Goal: Task Accomplishment & Management: Use online tool/utility

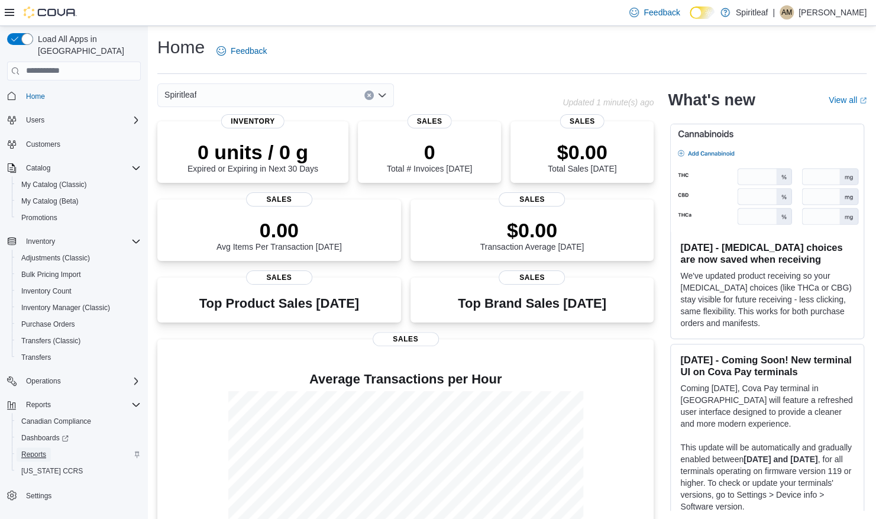
click at [38, 450] on span "Reports" at bounding box center [33, 454] width 25 height 9
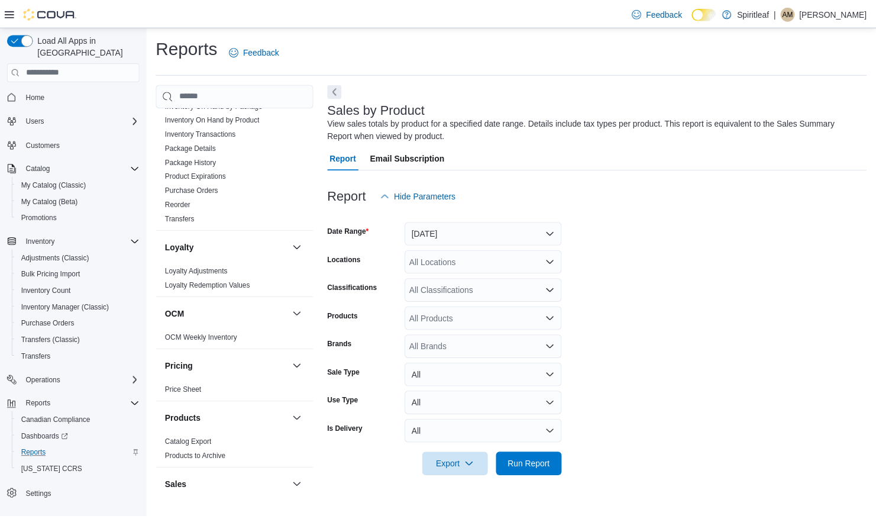
scroll to position [548, 0]
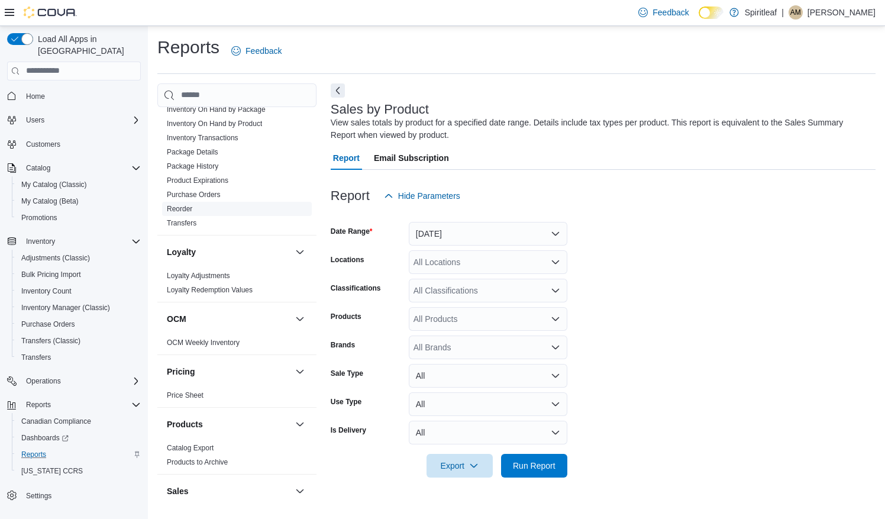
click at [182, 205] on link "Reorder" at bounding box center [179, 209] width 25 height 8
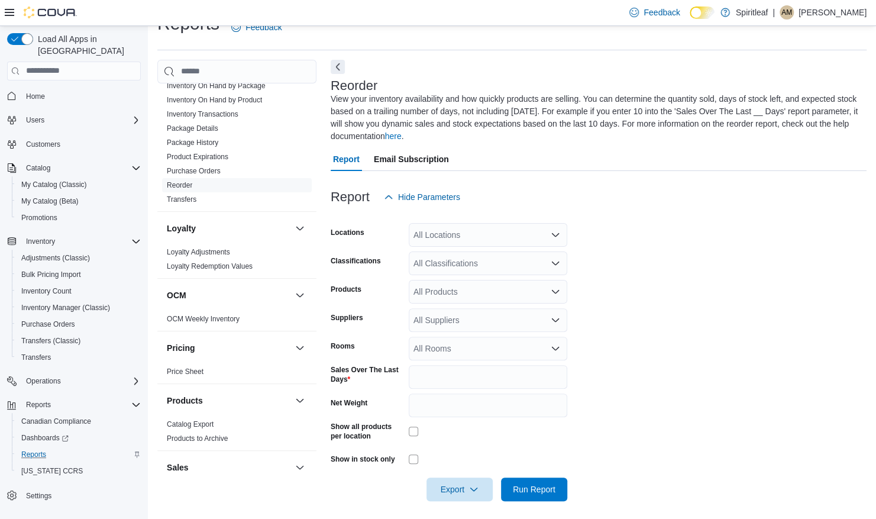
scroll to position [29, 0]
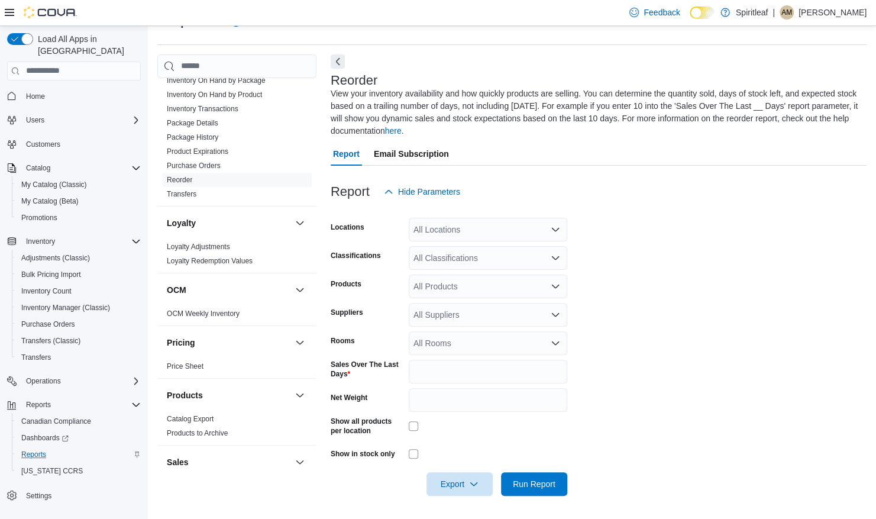
click at [455, 228] on div "All Locations" at bounding box center [488, 230] width 159 height 24
type input "***"
click at [468, 247] on span "596 - Spiritleaf Ottawa St Sunrise (Kitchener)" at bounding box center [534, 250] width 165 height 12
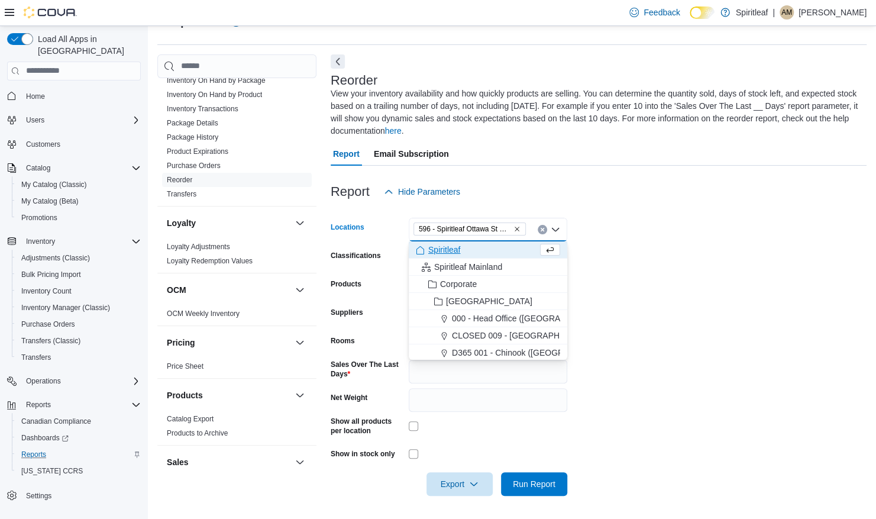
click at [673, 247] on form "Locations 596 - Spiritleaf Ottawa St Sunrise (Kitchener) Combo box. Selected. 5…" at bounding box center [599, 350] width 536 height 292
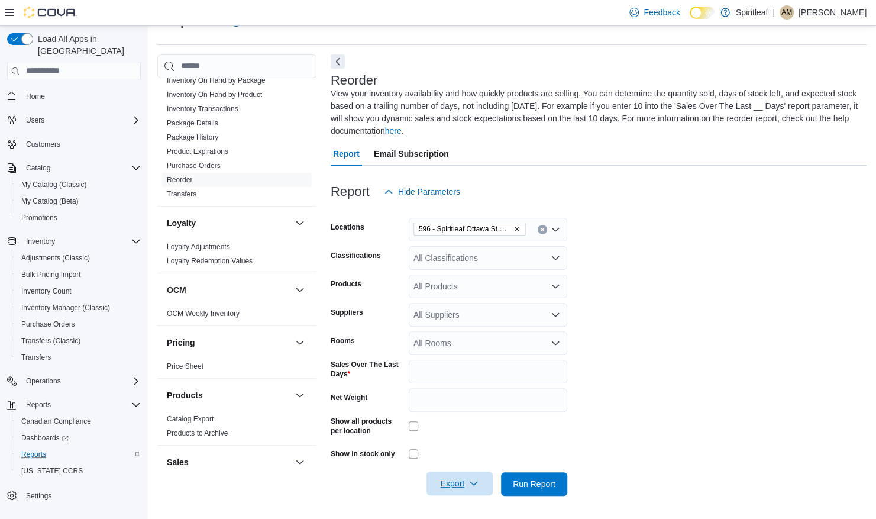
click at [476, 476] on span "Export" at bounding box center [460, 484] width 52 height 24
click at [463, 417] on span "Export to Excel" at bounding box center [461, 412] width 53 height 9
click at [621, 428] on form "Locations 596 - Spiritleaf Ottawa St Sunrise (Kitchener) Classifications All Cl…" at bounding box center [599, 350] width 536 height 292
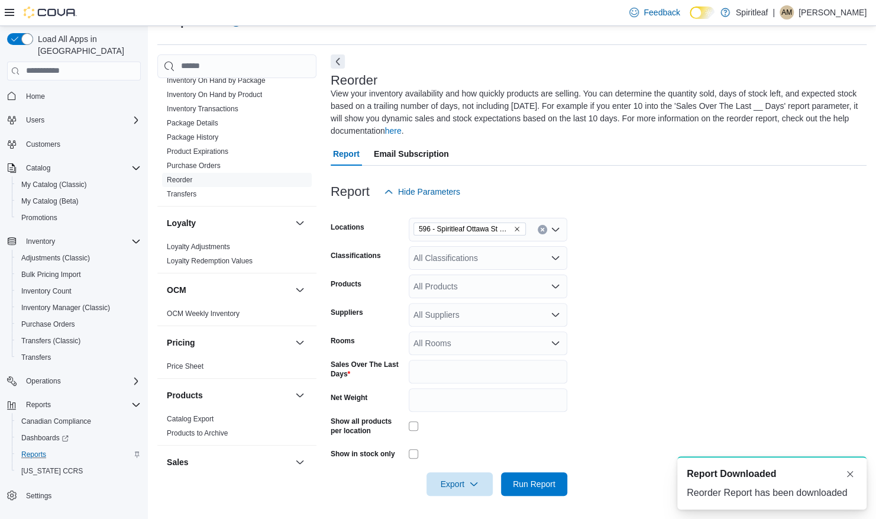
scroll to position [0, 0]
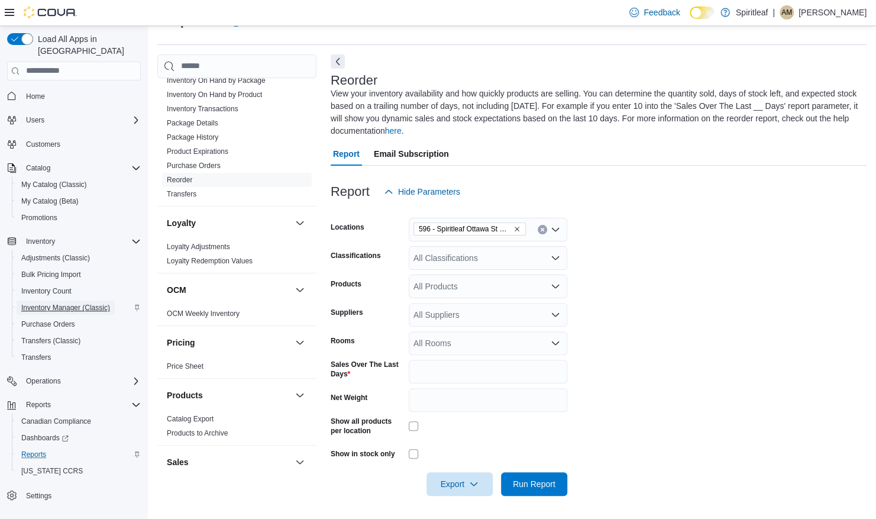
click at [67, 303] on span "Inventory Manager (Classic)" at bounding box center [65, 307] width 89 height 9
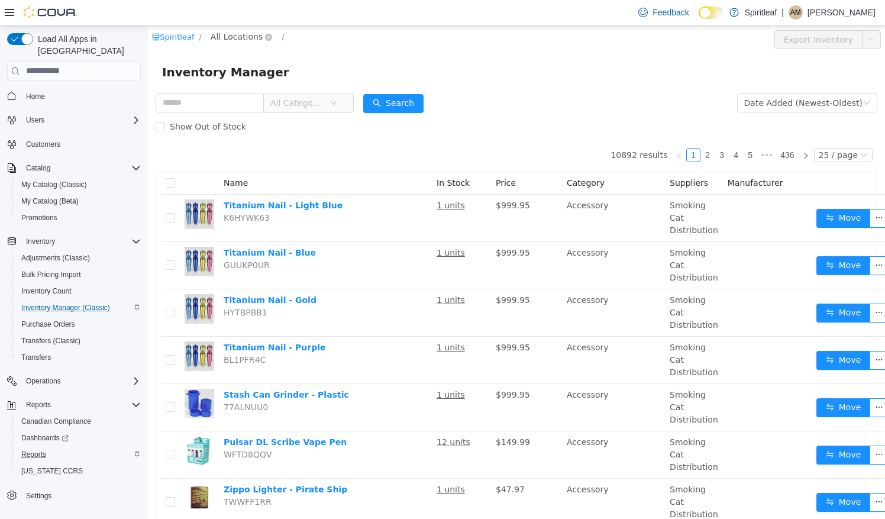
click at [225, 37] on span "All Locations" at bounding box center [237, 36] width 52 height 13
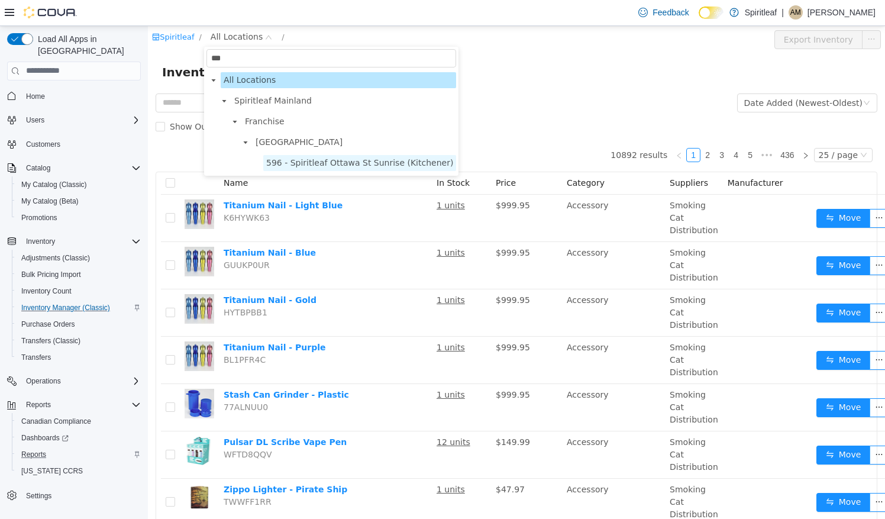
type input "***"
click at [318, 160] on span "596 - Spiritleaf Ottawa St Sunrise (Kitchener)" at bounding box center [359, 161] width 187 height 9
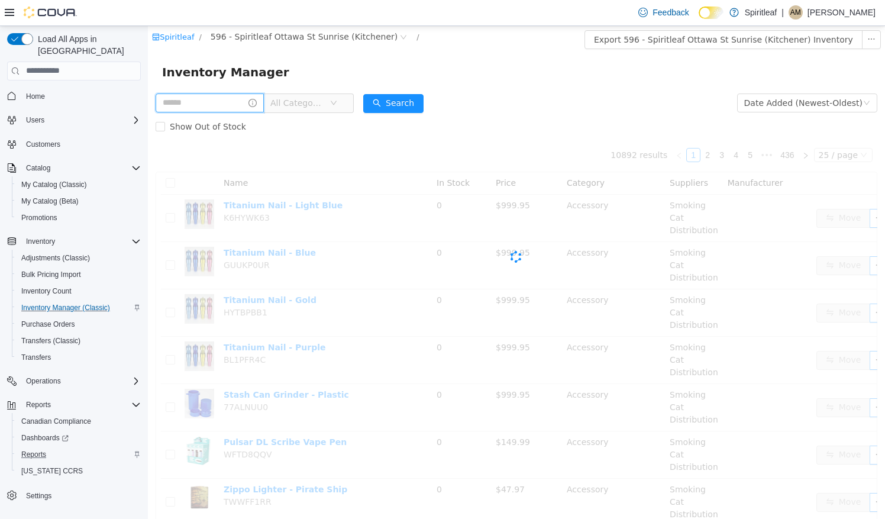
click at [208, 105] on input "text" at bounding box center [210, 102] width 108 height 19
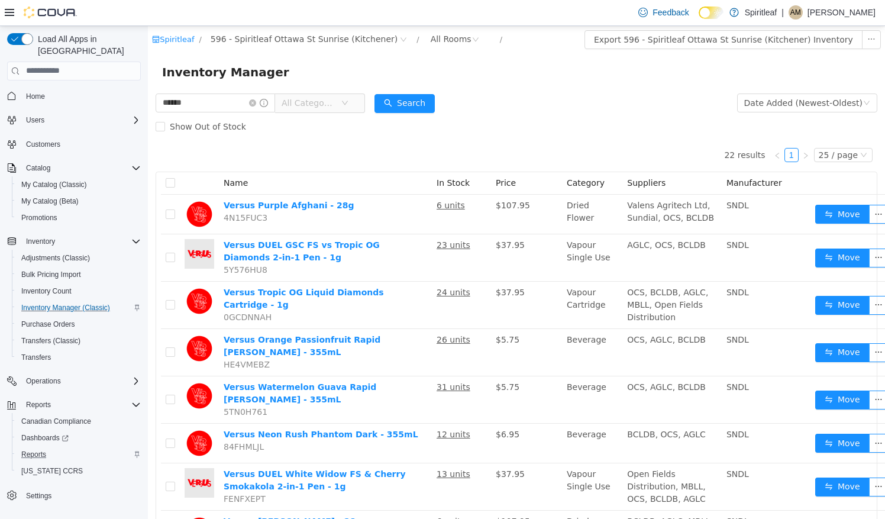
click at [336, 102] on span "All Categories" at bounding box center [309, 102] width 54 height 12
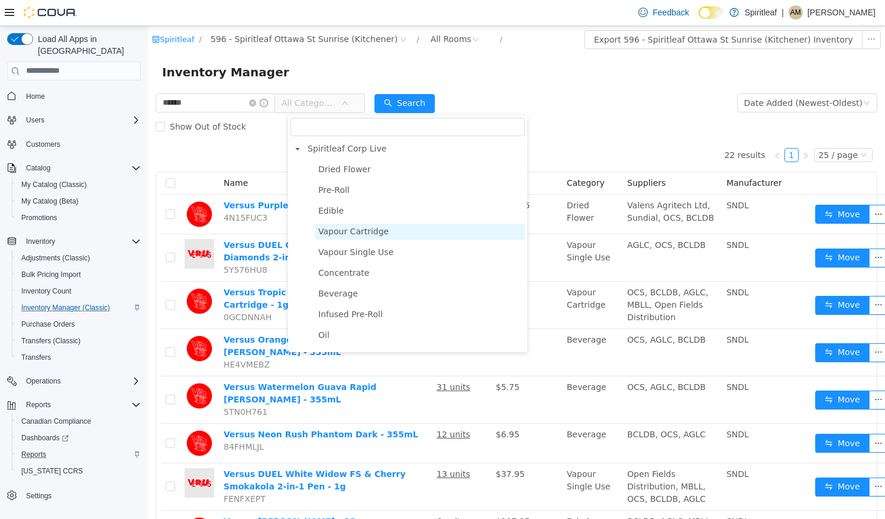
click at [358, 229] on span "Vapour Cartridge" at bounding box center [353, 230] width 70 height 9
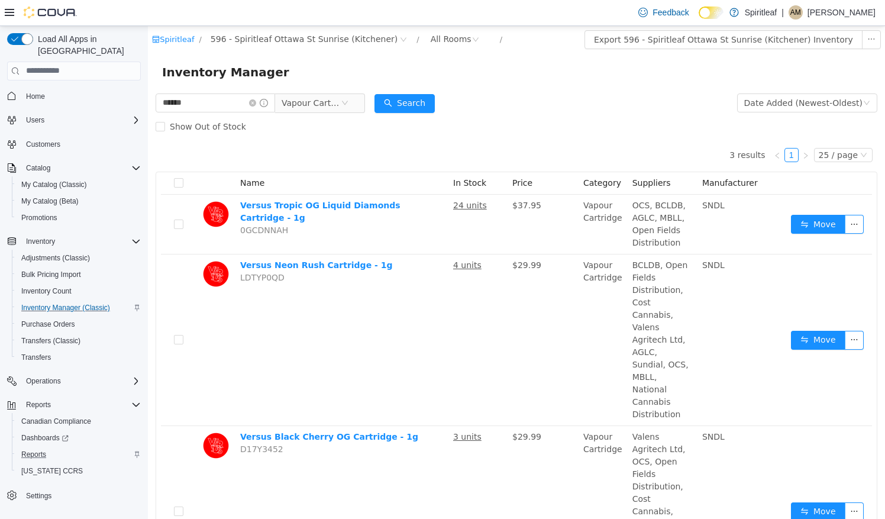
scroll to position [37, 0]
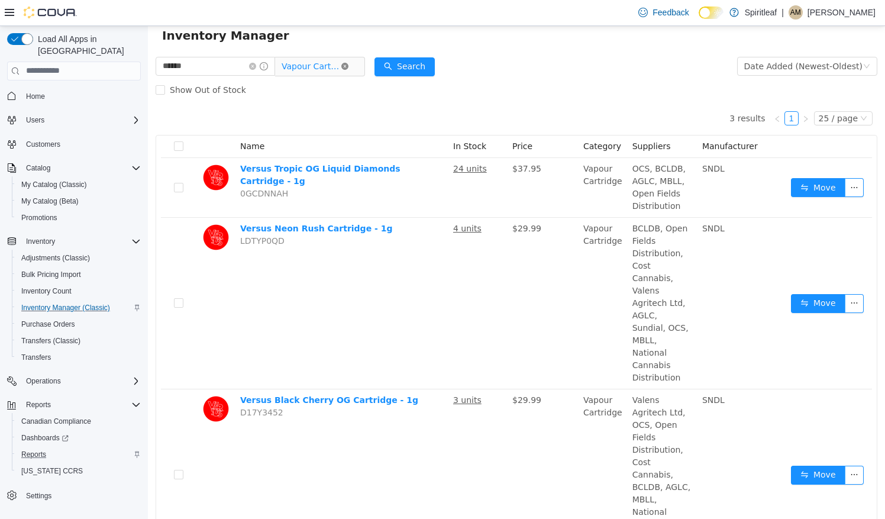
click at [349, 65] on icon "icon: close-circle" at bounding box center [344, 65] width 7 height 7
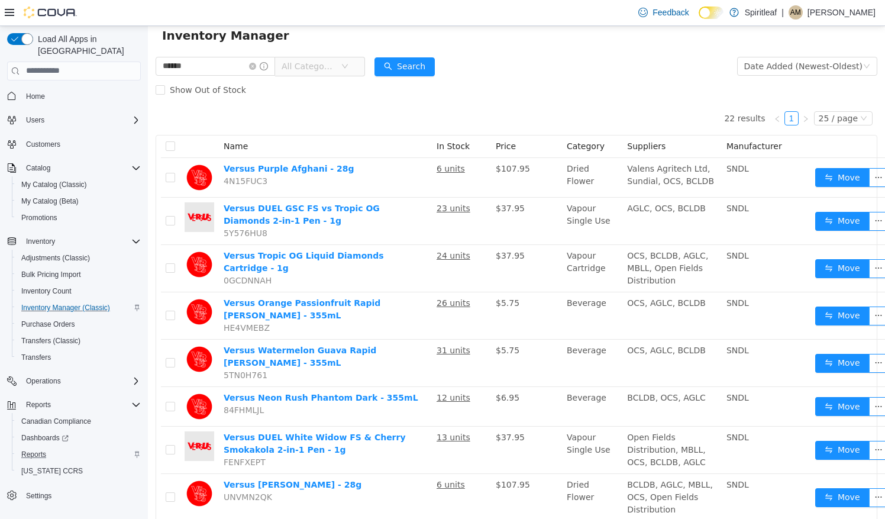
click at [336, 67] on span "All Categories" at bounding box center [309, 66] width 54 height 12
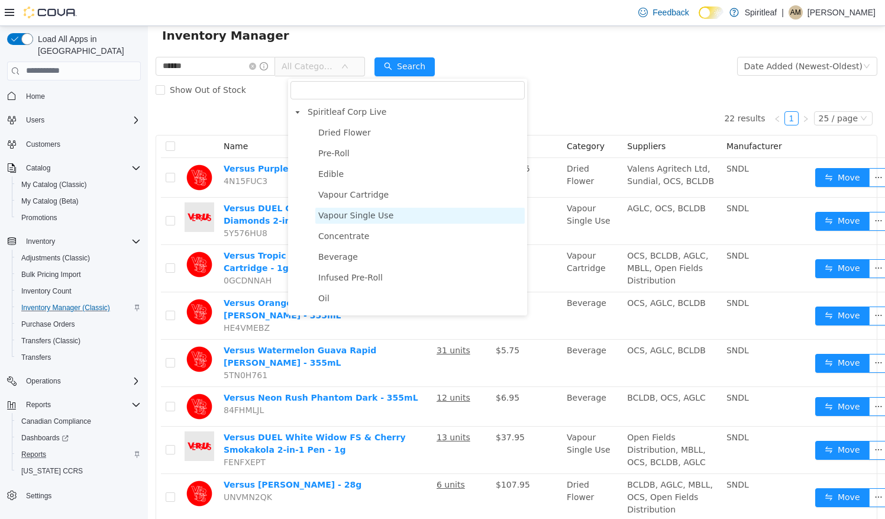
click at [359, 216] on span "Vapour Single Use" at bounding box center [355, 214] width 75 height 9
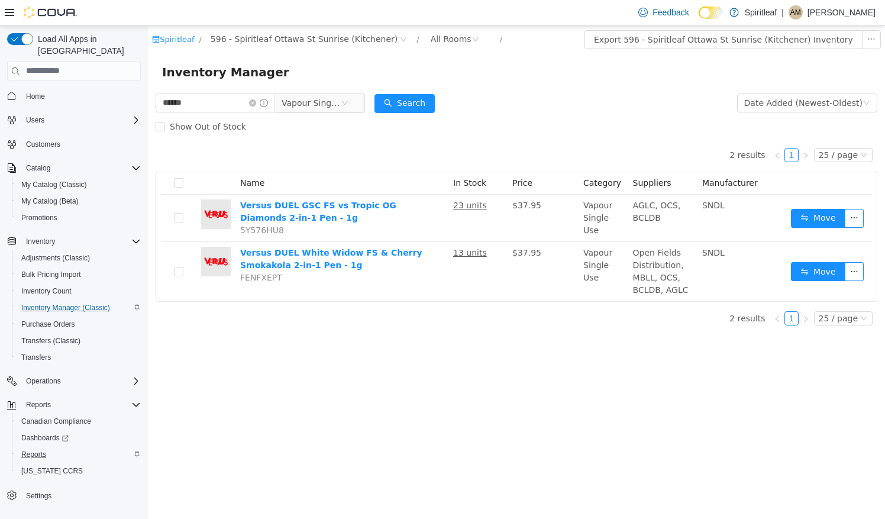
scroll to position [0, 0]
click at [349, 101] on icon "icon: close-circle" at bounding box center [344, 102] width 7 height 7
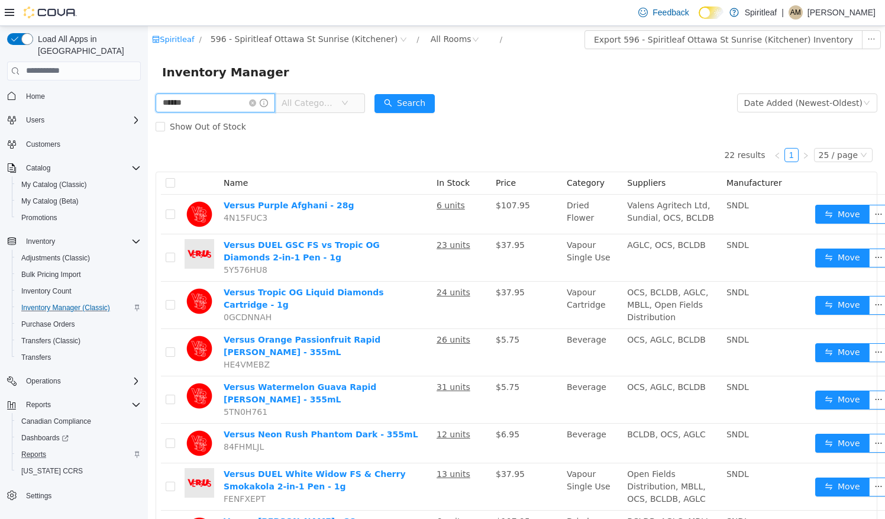
drag, startPoint x: 211, startPoint y: 99, endPoint x: 128, endPoint y: 99, distance: 82.3
click at [148, 99] on html "Spiritleaf / 596 - Spiritleaf Ottawa St Sunrise (Kitchener) / All Rooms / Expor…" at bounding box center [516, 271] width 737 height 493
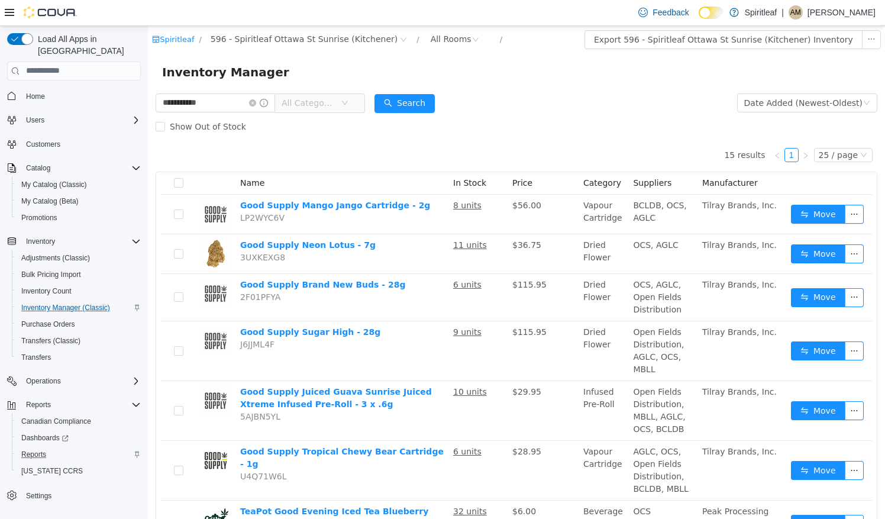
click at [324, 105] on span "All Categories" at bounding box center [309, 102] width 54 height 12
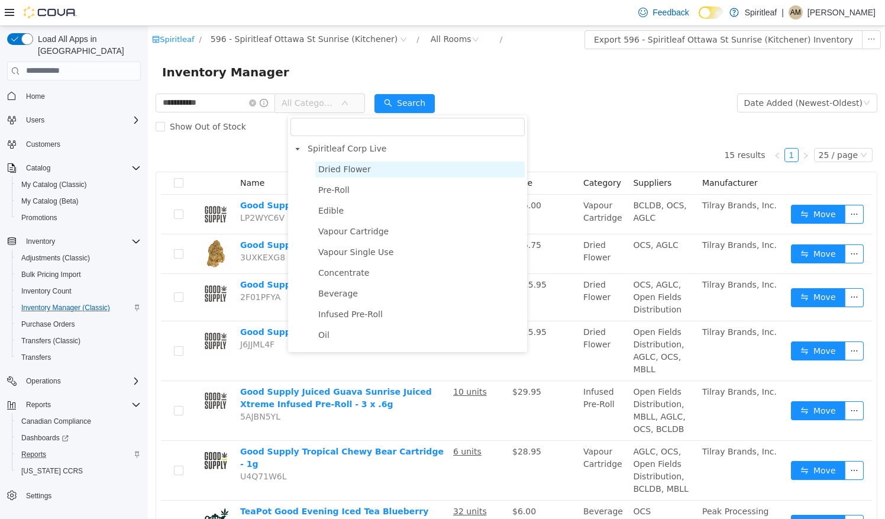
click at [350, 169] on span "Dried Flower" at bounding box center [344, 168] width 53 height 9
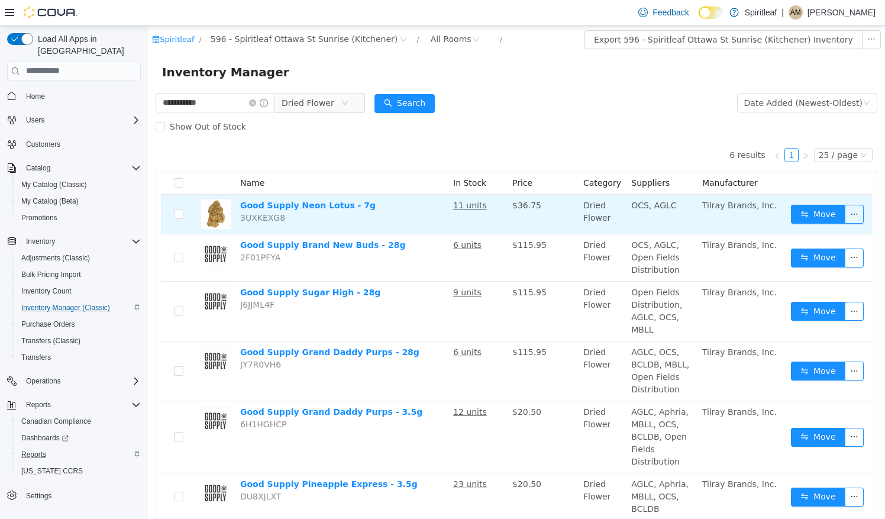
scroll to position [34, 0]
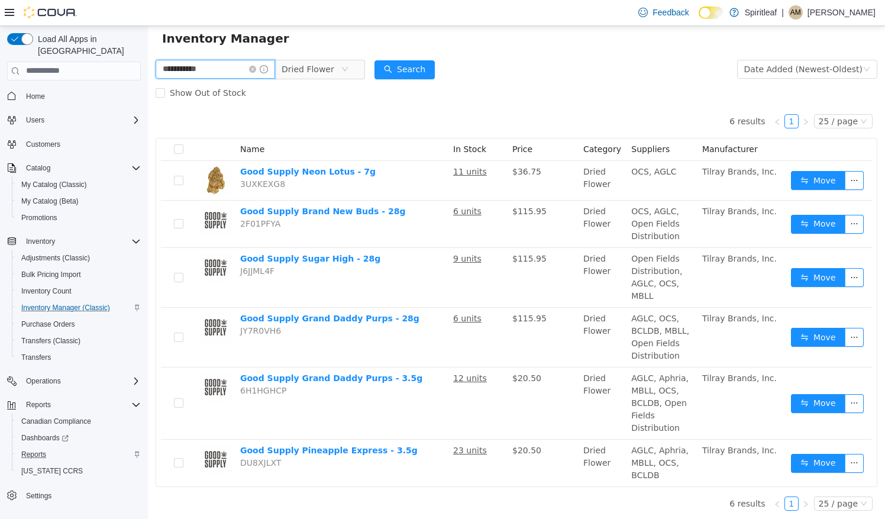
drag, startPoint x: 220, startPoint y: 60, endPoint x: 157, endPoint y: 79, distance: 65.4
click at [157, 79] on div "**********" at bounding box center [261, 69] width 210 height 24
type input "*******"
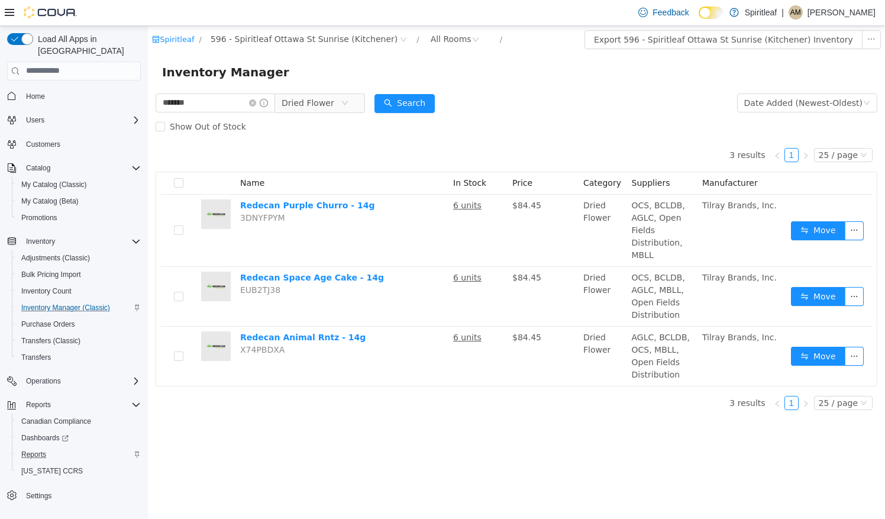
click at [573, 103] on form "******* Dried Flower Date Added (Newest-Oldest) Search Show Out of Stock" at bounding box center [517, 114] width 722 height 47
